Goal: Information Seeking & Learning: Find specific fact

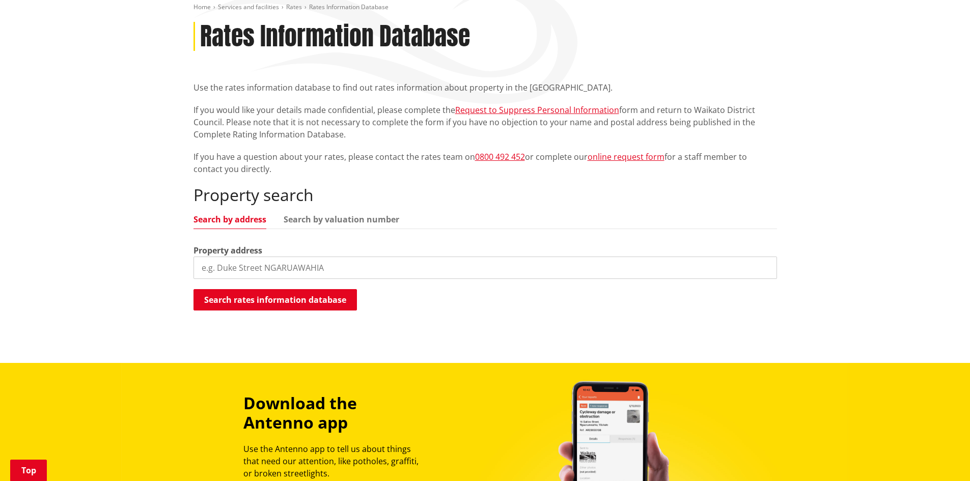
scroll to position [153, 0]
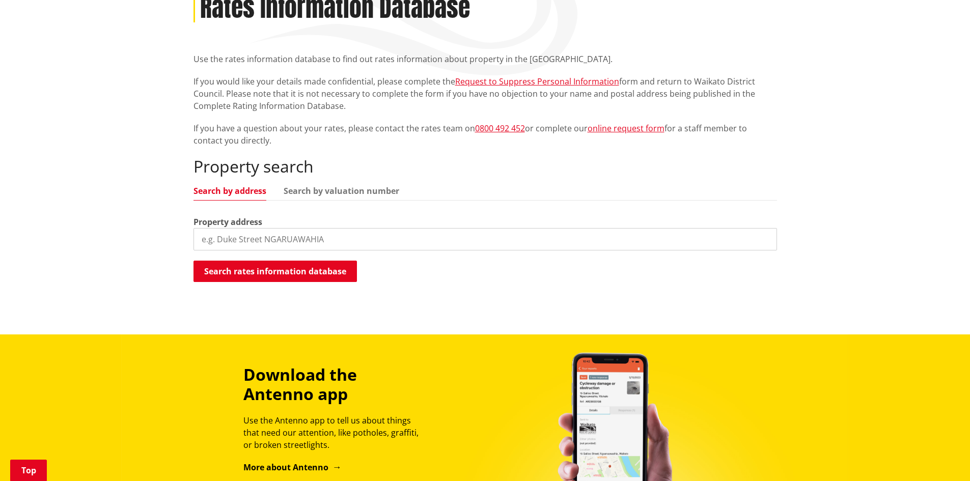
click at [221, 241] on input "search" at bounding box center [484, 239] width 583 height 22
click at [319, 267] on button "Search rates information database" at bounding box center [274, 271] width 163 height 21
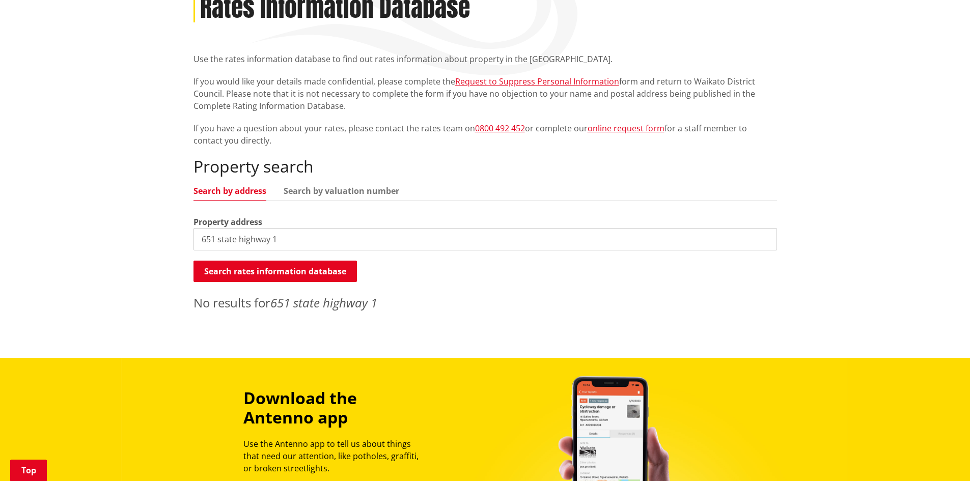
click at [210, 237] on input "651 state highway 1" at bounding box center [484, 239] width 583 height 22
click at [319, 272] on button "Search rates information database" at bounding box center [274, 271] width 163 height 21
click at [273, 239] on input "6581 state highway 1" at bounding box center [484, 239] width 583 height 22
click at [247, 270] on button "Search rates information database" at bounding box center [274, 271] width 163 height 21
click at [279, 242] on input "6581 sh 1" at bounding box center [484, 239] width 583 height 22
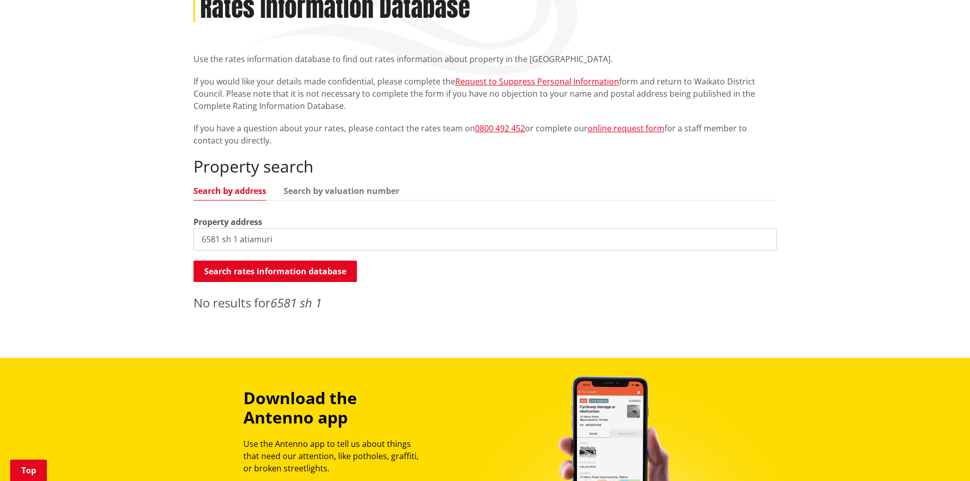
click at [225, 237] on input "6581 sh 1 atiamuri" at bounding box center [484, 239] width 583 height 22
click at [247, 240] on input "6581 state h 1 atiamuri" at bounding box center [484, 239] width 583 height 22
click at [257, 267] on button "Search rates information database" at bounding box center [274, 271] width 163 height 21
click at [323, 240] on input "6581 state highway 1 atiamuri" at bounding box center [484, 239] width 583 height 22
type input "6581 state highway 1 waikato"
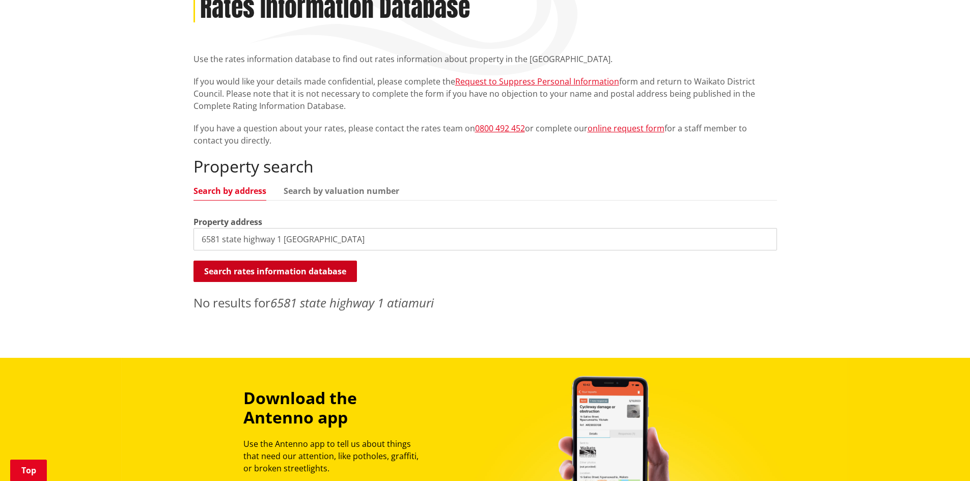
click at [298, 266] on button "Search rates information database" at bounding box center [274, 271] width 163 height 21
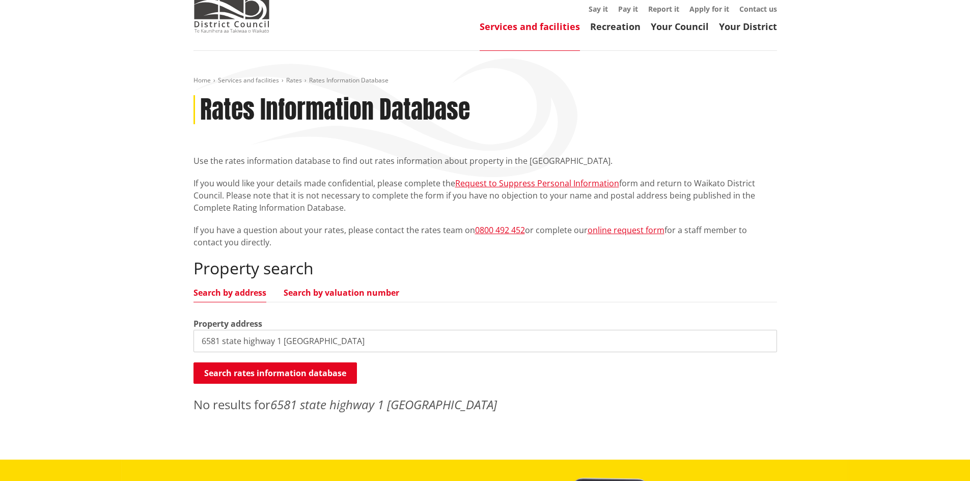
click at [331, 290] on link "Search by valuation number" at bounding box center [342, 293] width 116 height 8
click at [751, 23] on link "Your District" at bounding box center [748, 26] width 58 height 12
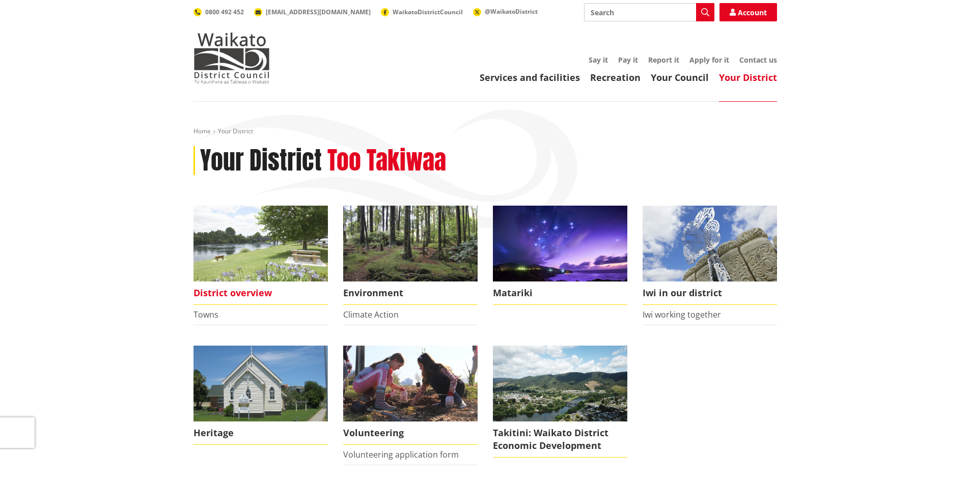
click at [221, 297] on span "District overview" at bounding box center [260, 293] width 134 height 23
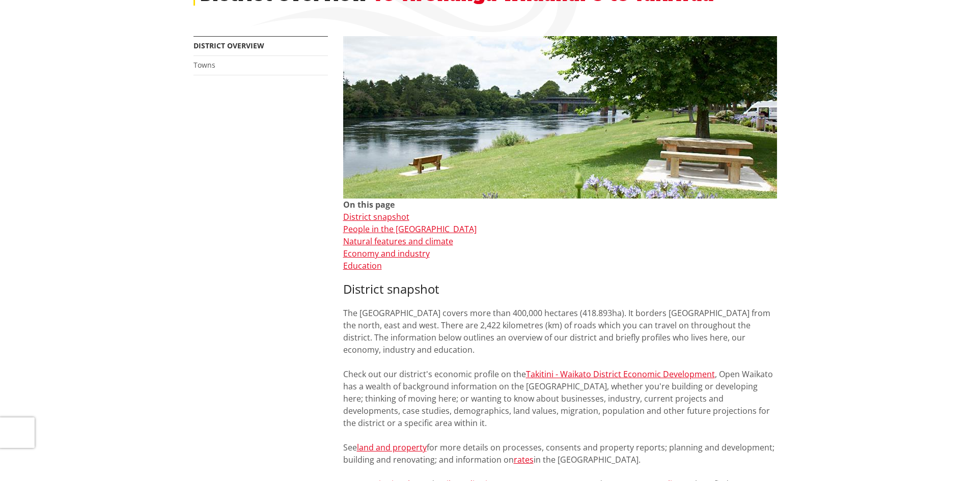
scroll to position [204, 0]
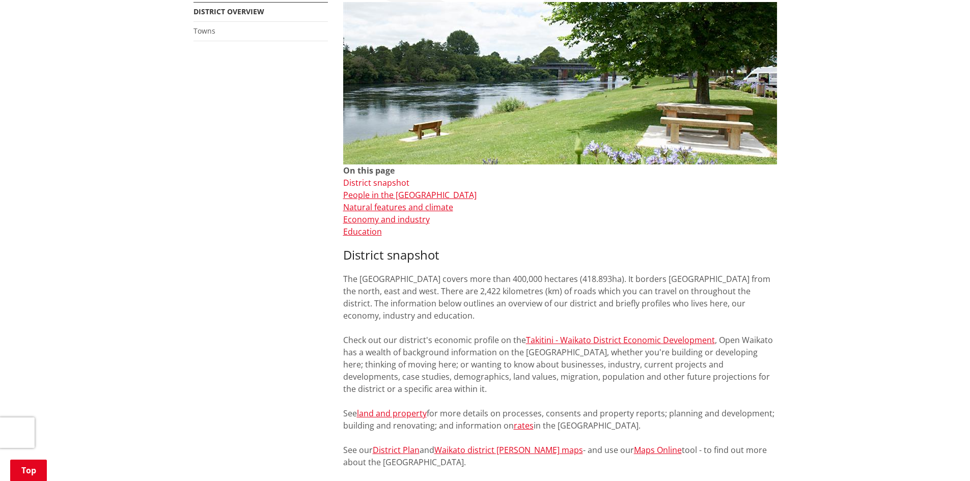
click at [380, 182] on link "District snapshot" at bounding box center [376, 182] width 66 height 11
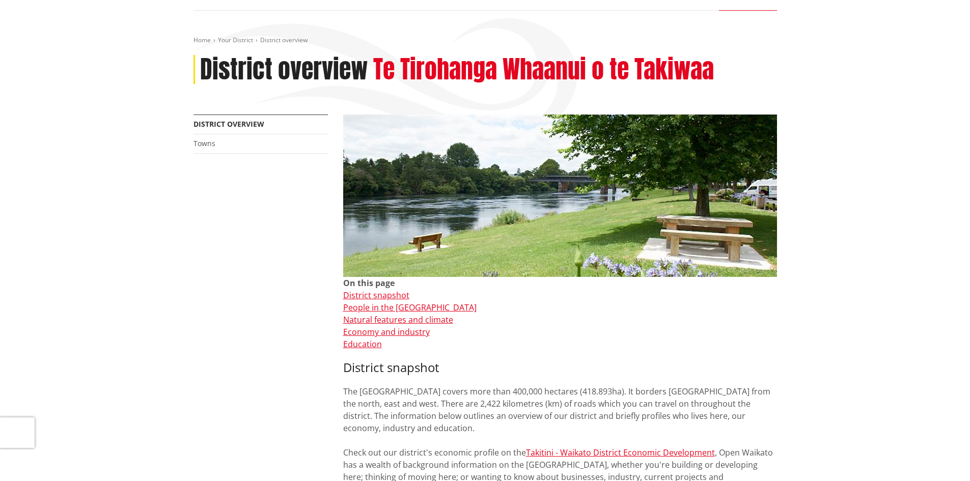
scroll to position [153, 0]
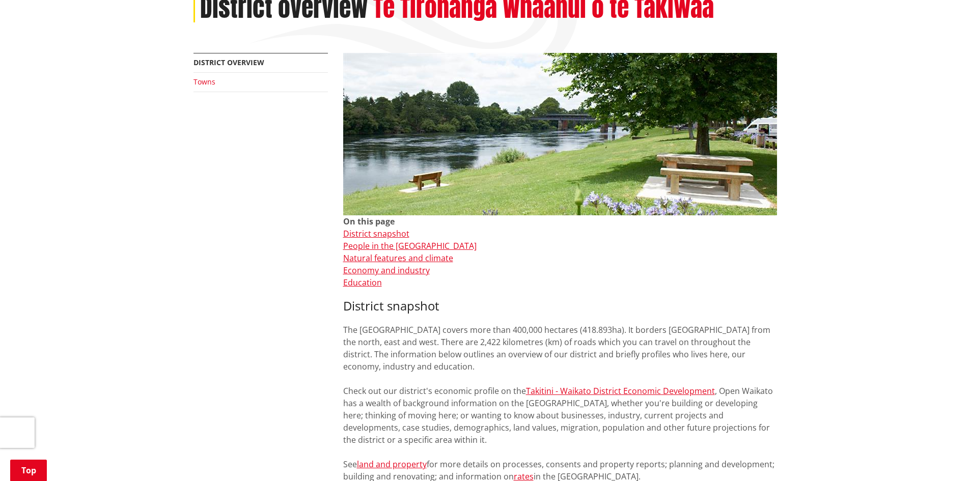
click at [204, 77] on link "Towns" at bounding box center [204, 82] width 22 height 10
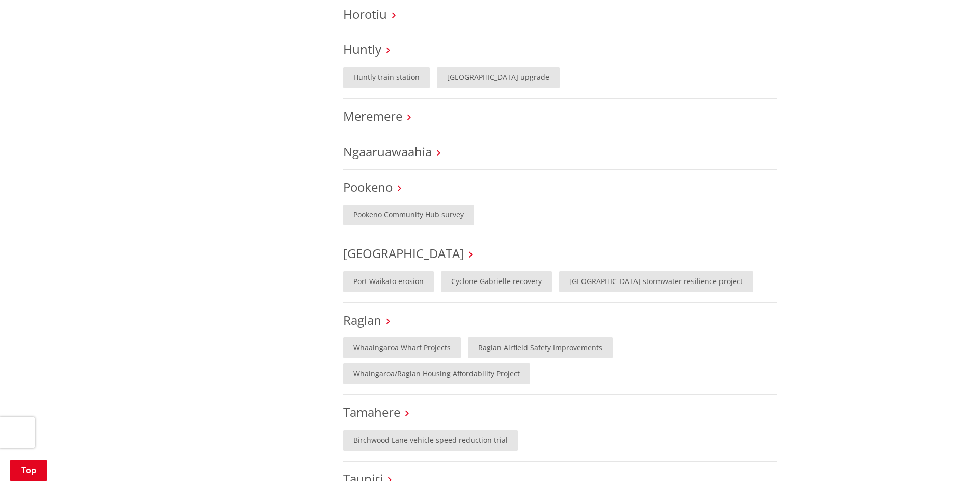
scroll to position [407, 0]
